Goal: Find specific page/section: Find specific page/section

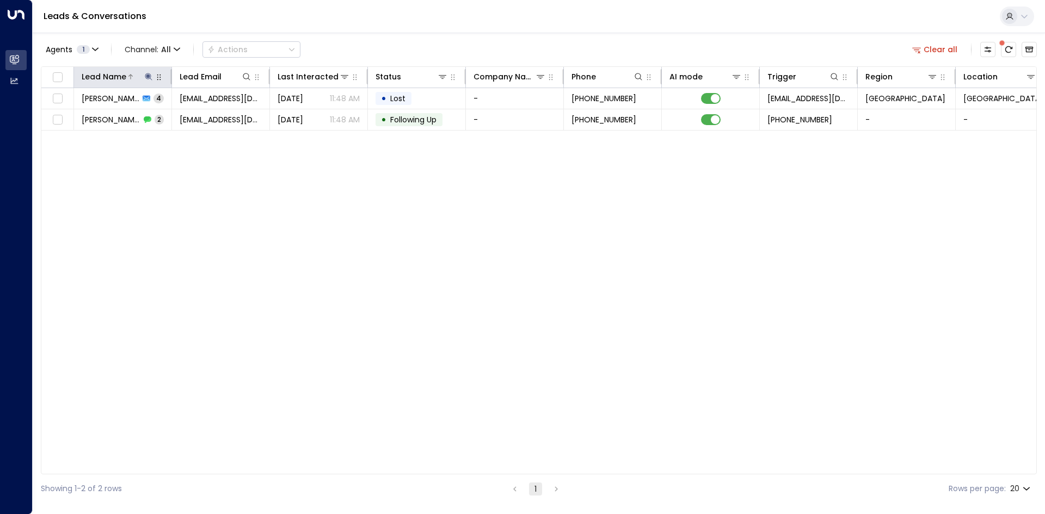
click at [147, 78] on icon at bounding box center [148, 76] width 9 height 9
click at [213, 116] on icon "button" at bounding box center [216, 116] width 9 height 9
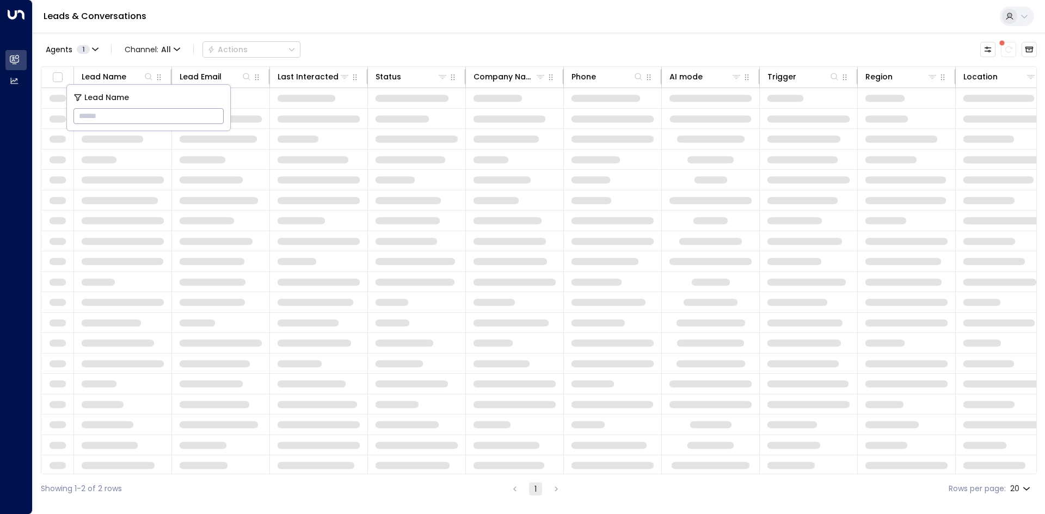
type input "**********"
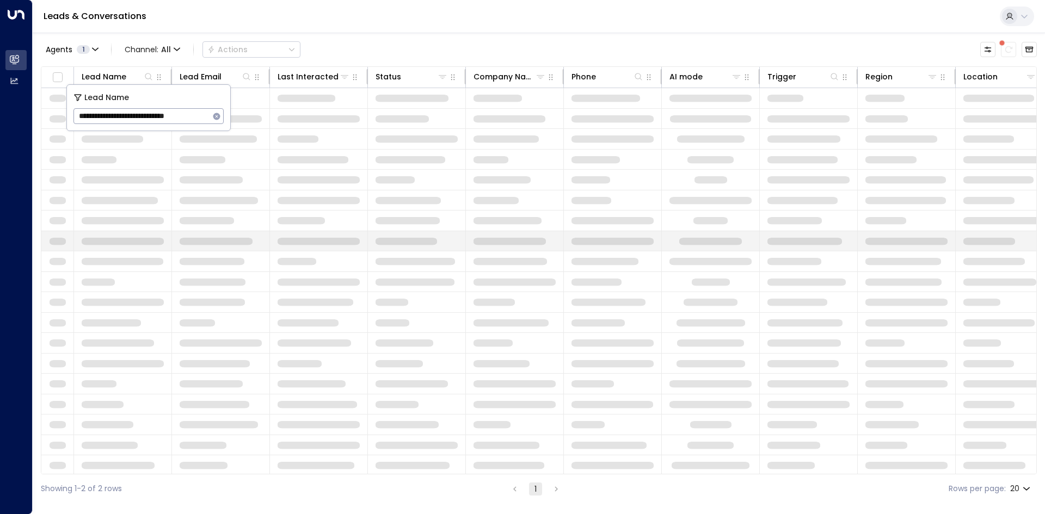
scroll to position [0, 4]
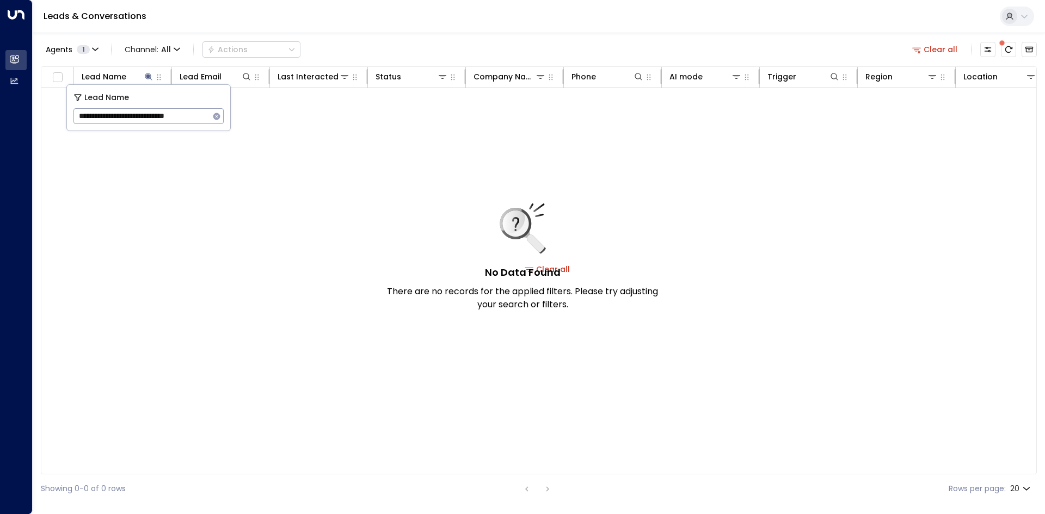
click at [144, 223] on div "No Data Found There are no records for the applied filters. Please try adjustin…" at bounding box center [547, 269] width 1012 height 362
click at [927, 50] on button "Clear all" at bounding box center [935, 49] width 54 height 15
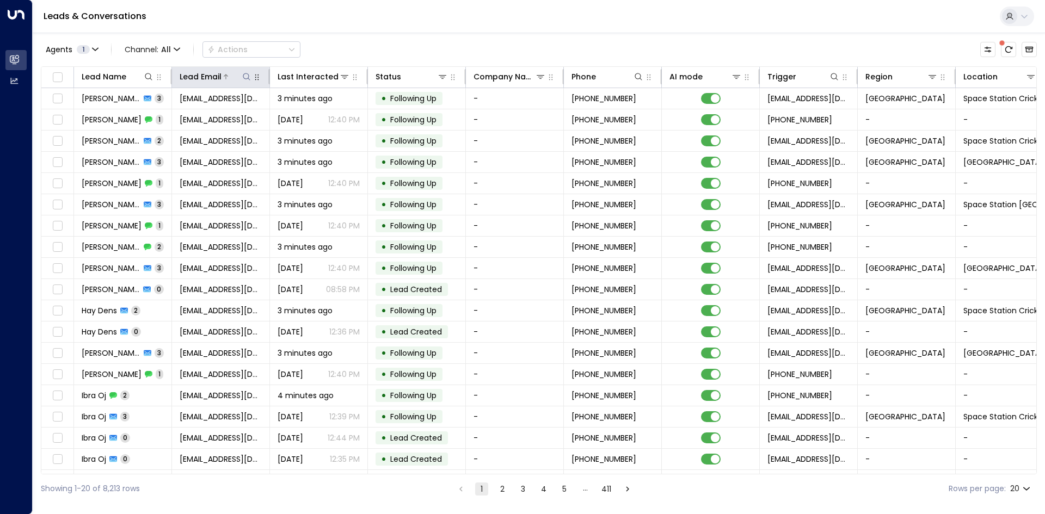
click at [242, 78] on icon at bounding box center [246, 76] width 9 height 9
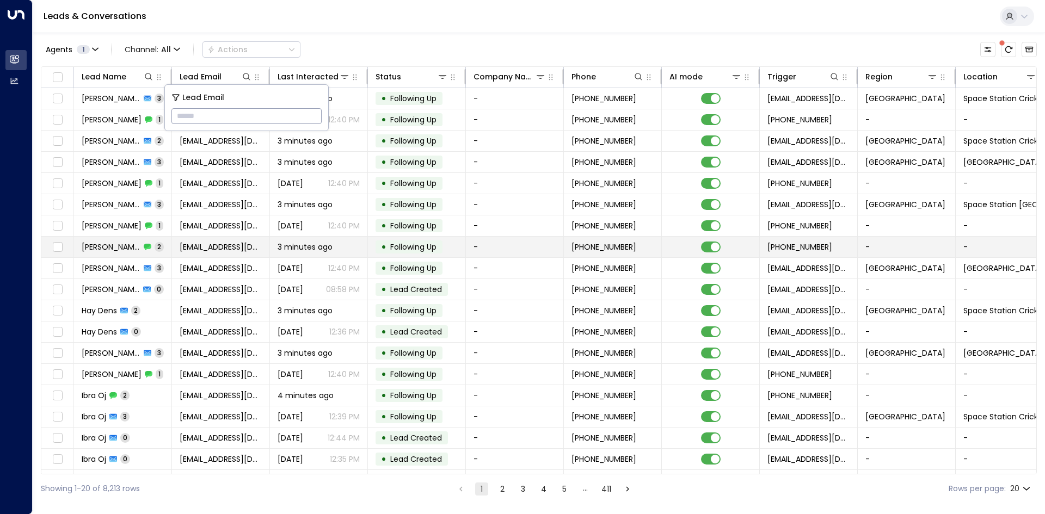
type input "**********"
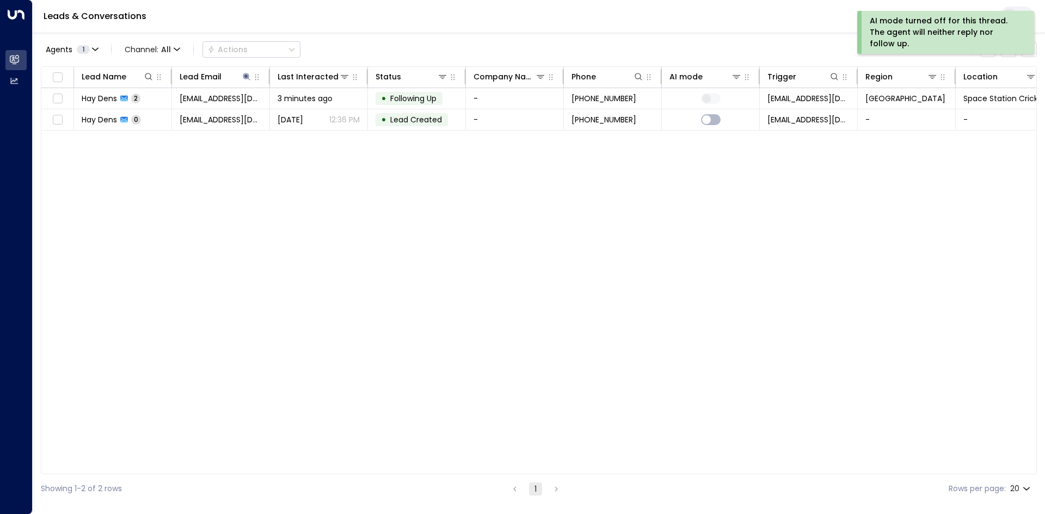
click at [660, 187] on div "Lead Name Lead Email Last Interacted Status Company Name Phone AI mode Trigger …" at bounding box center [539, 270] width 996 height 408
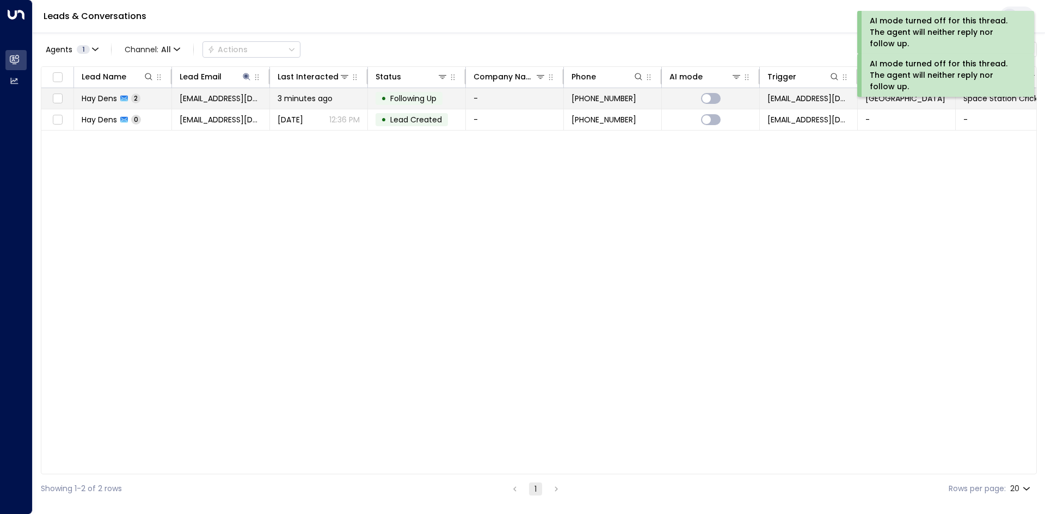
drag, startPoint x: 284, startPoint y: 226, endPoint x: 173, endPoint y: 98, distance: 168.6
click at [275, 214] on div "Lead Name Lead Email Last Interacted Status Company Name Phone AI mode Trigger …" at bounding box center [539, 270] width 996 height 408
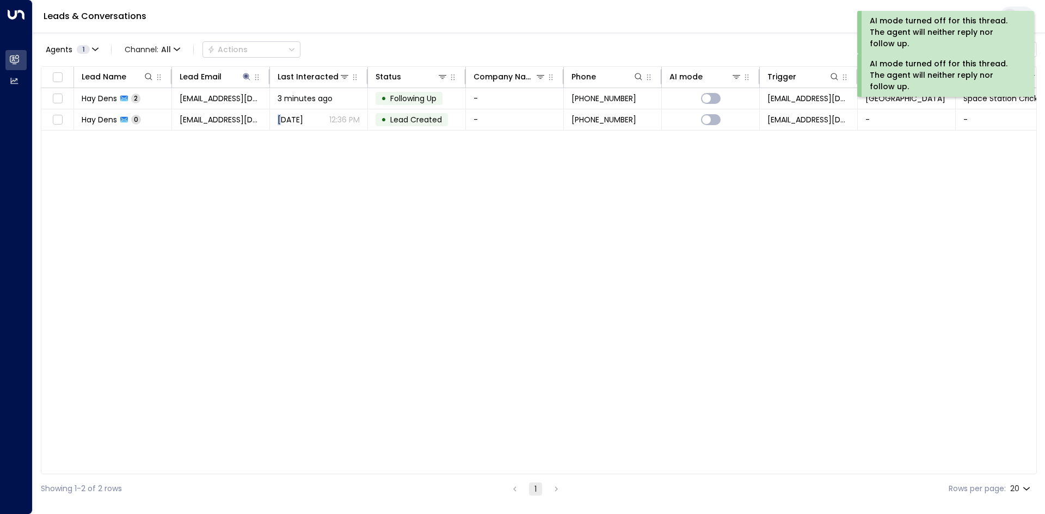
click at [107, 14] on link "Leads & Conversations" at bounding box center [95, 16] width 103 height 13
